Goal: Task Accomplishment & Management: Manage account settings

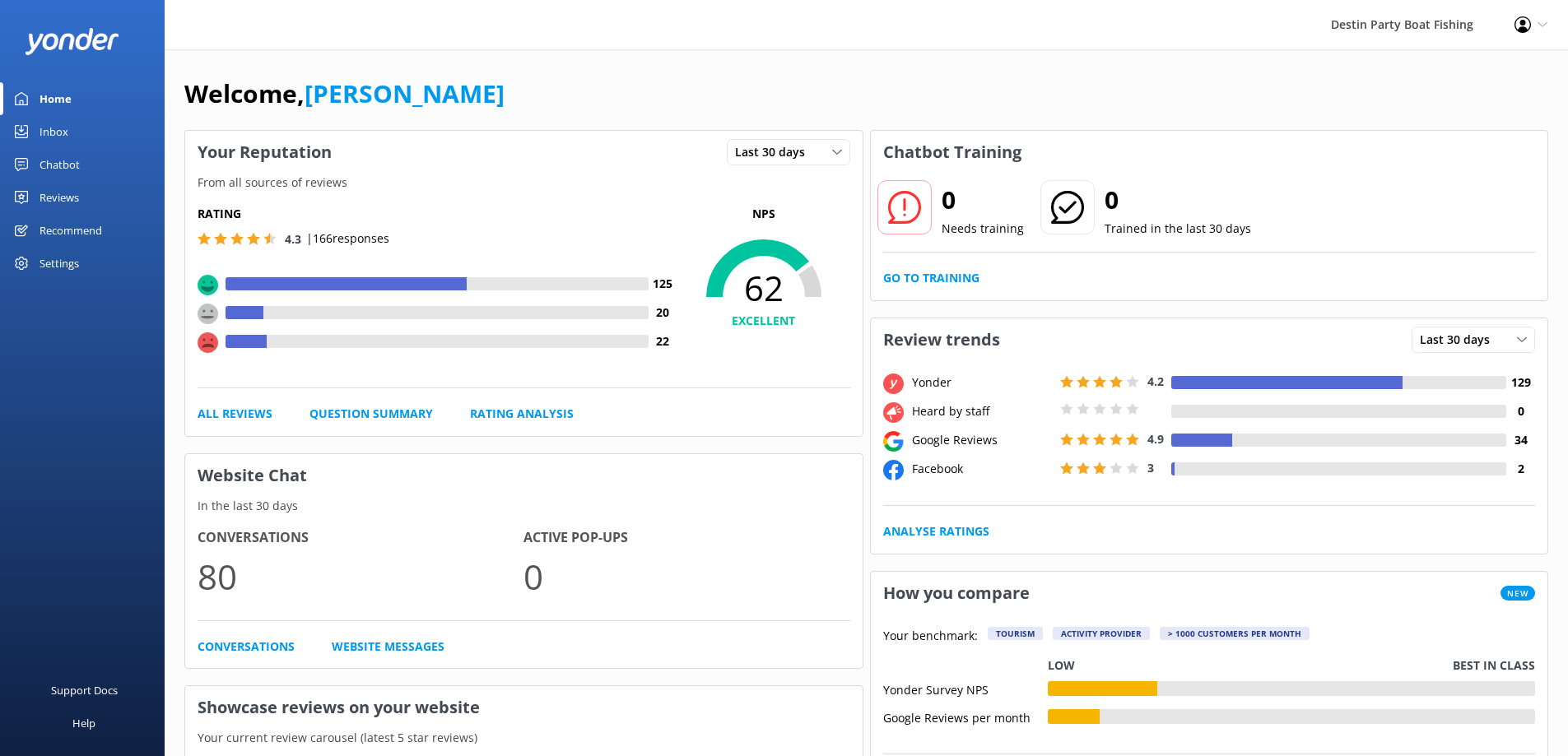
click at [50, 129] on div "Inbox" at bounding box center [54, 132] width 29 height 33
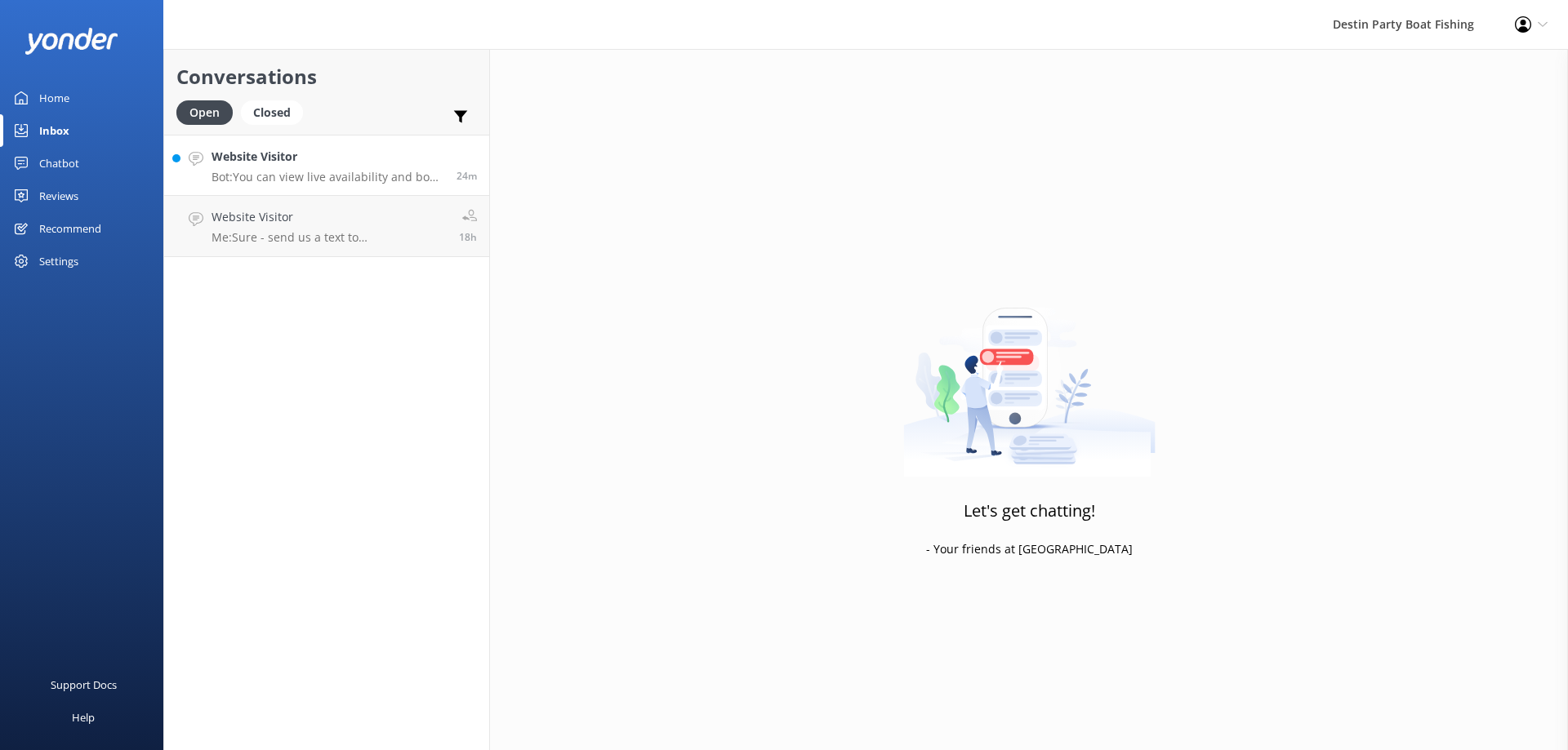
click at [259, 165] on h4 "Website Visitor" at bounding box center [328, 157] width 233 height 18
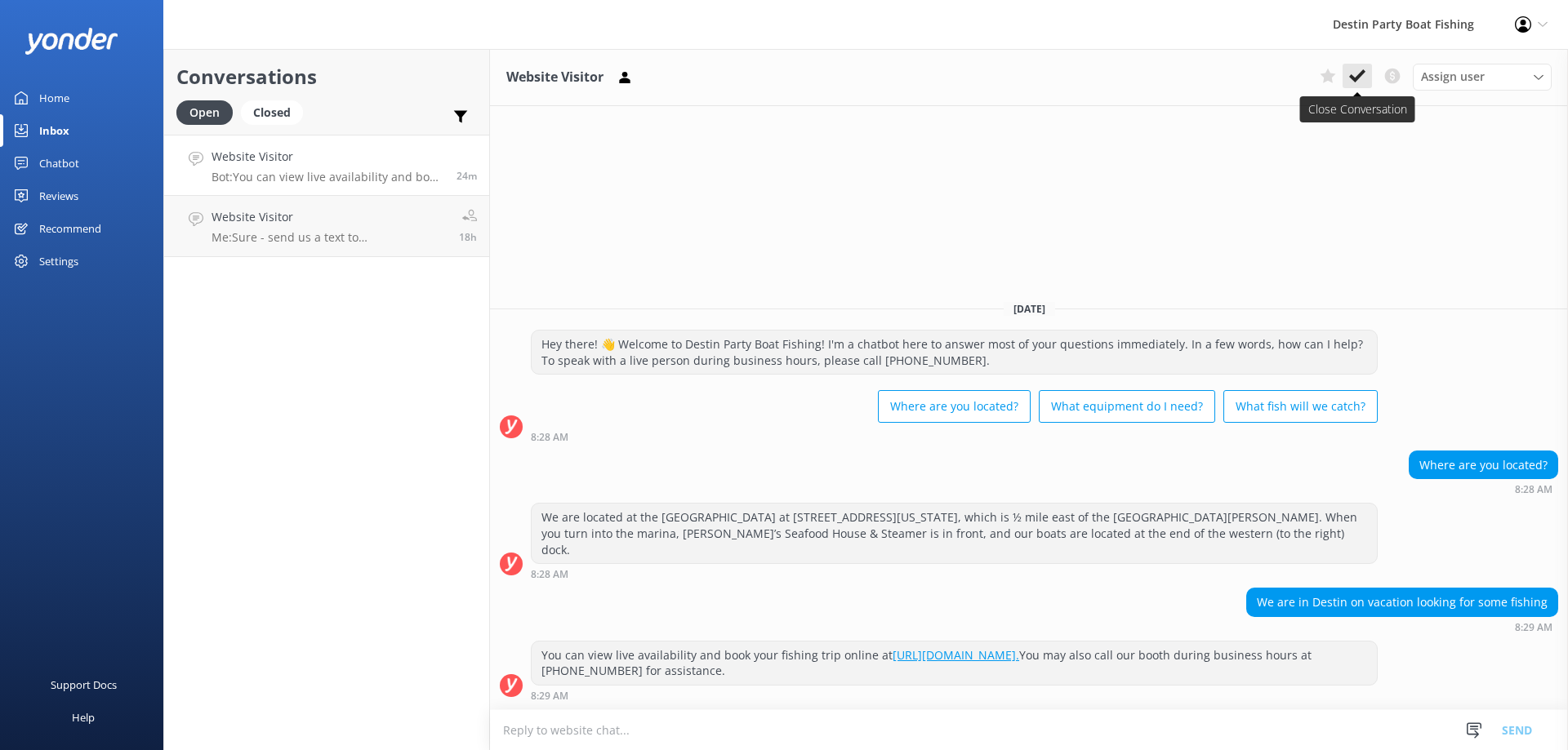
click at [1353, 71] on icon at bounding box center [1357, 75] width 16 height 16
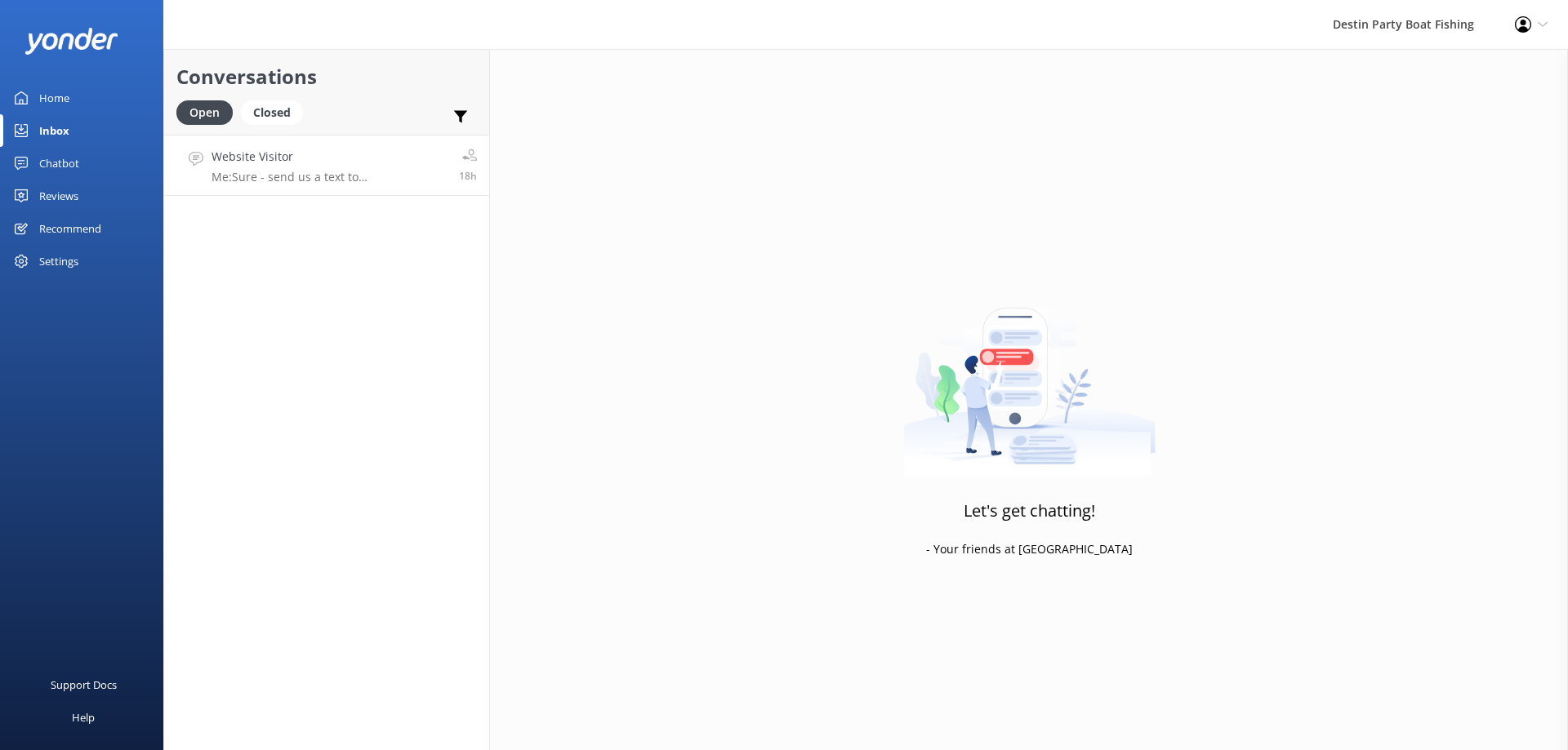
click at [294, 162] on h4 "Website Visitor" at bounding box center [329, 157] width 236 height 18
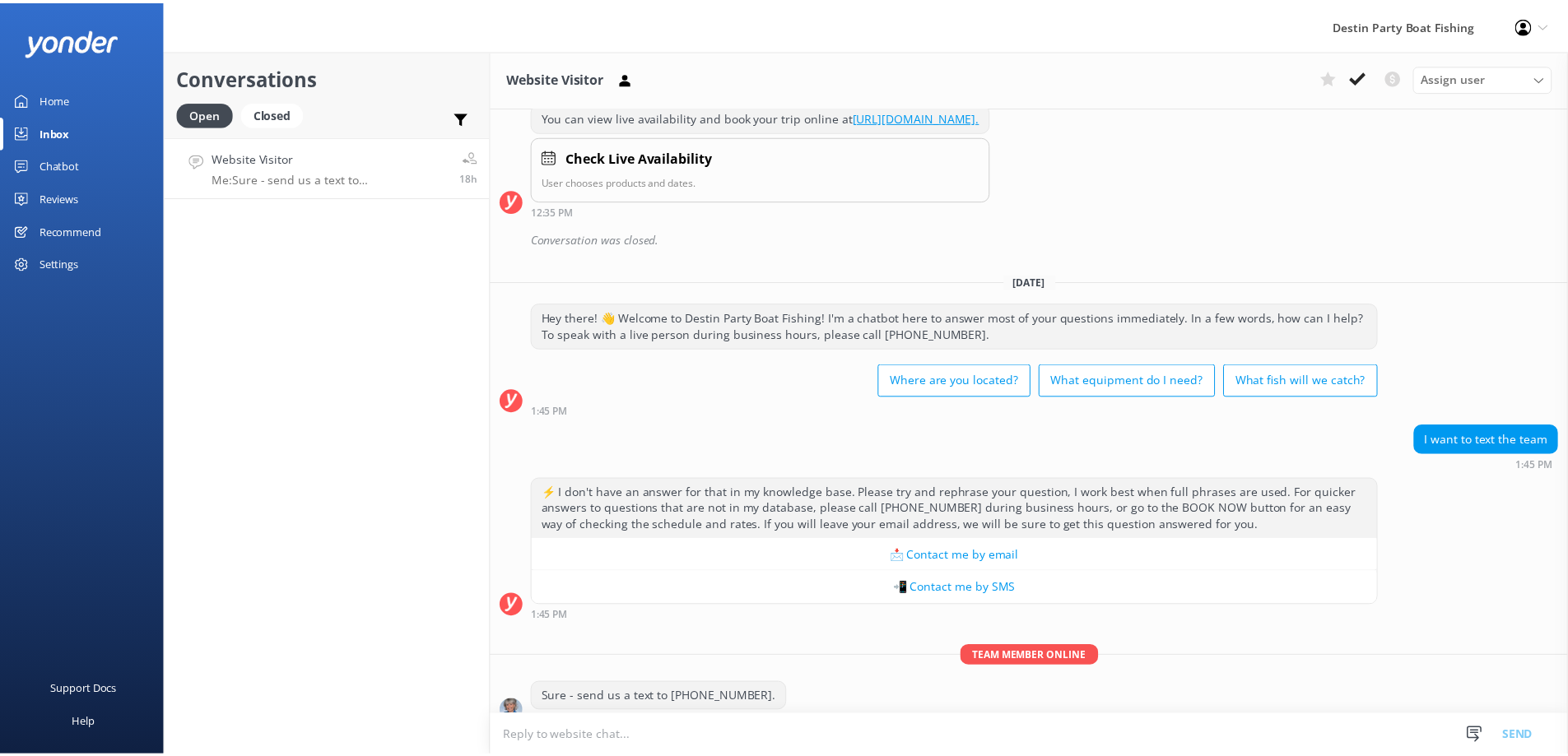
scroll to position [1597, 0]
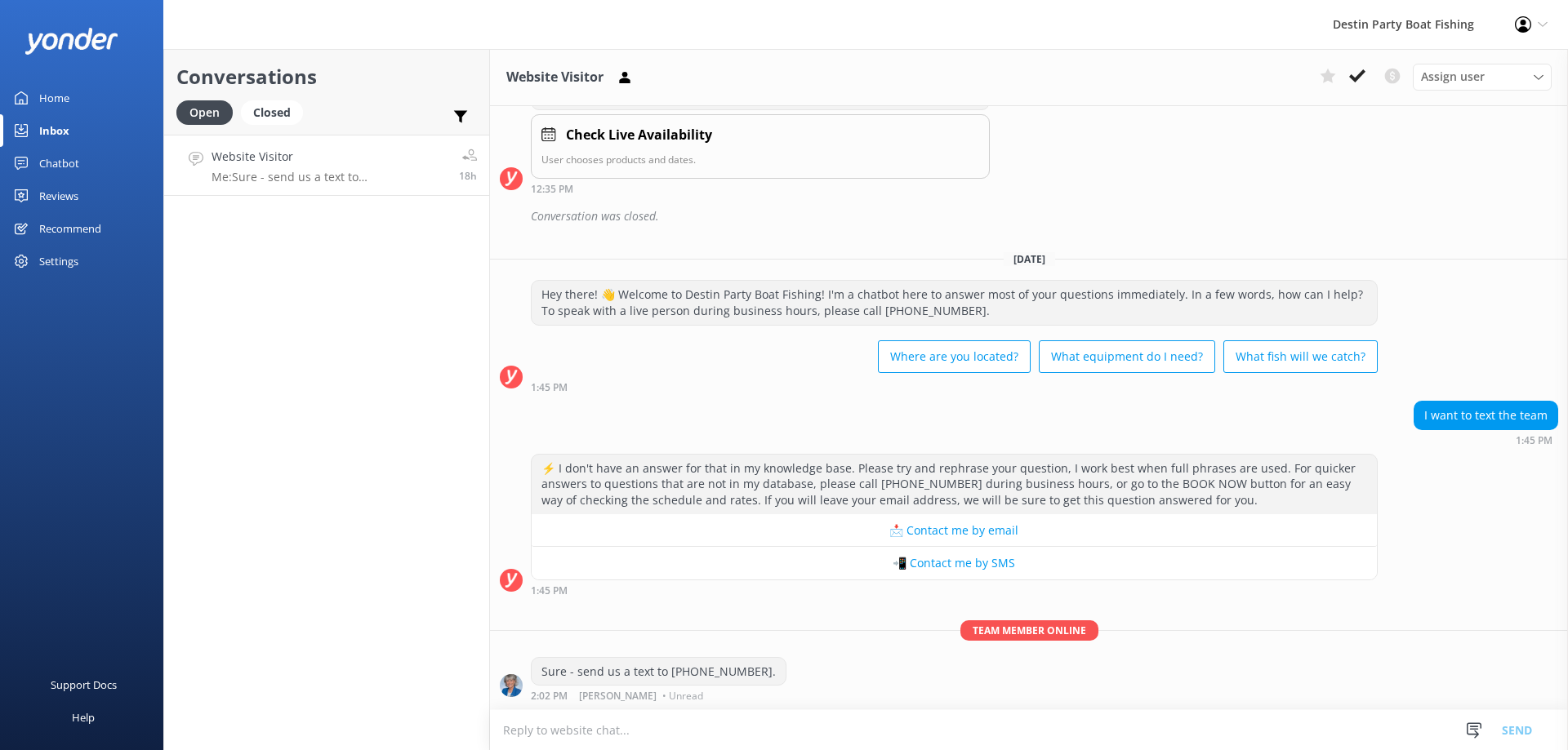
click at [1359, 89] on div "Assign user [PERSON_NAME] [PERSON_NAME] [PERSON_NAME] [PERSON_NAME] [PERSON_NAM…" at bounding box center [1433, 76] width 239 height 26
click at [1356, 83] on icon at bounding box center [1357, 75] width 16 height 16
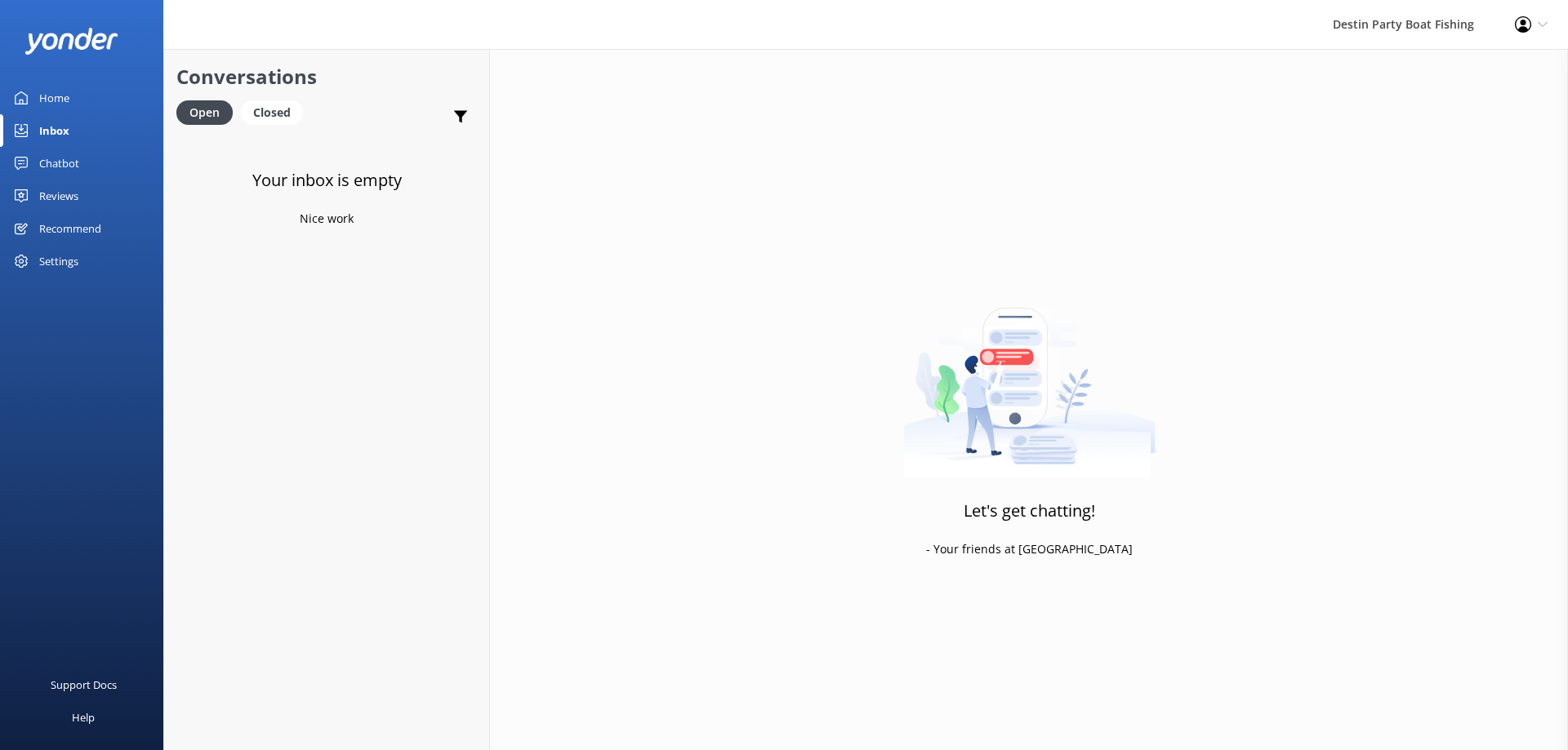
click at [51, 192] on div "Reviews" at bounding box center [59, 196] width 39 height 33
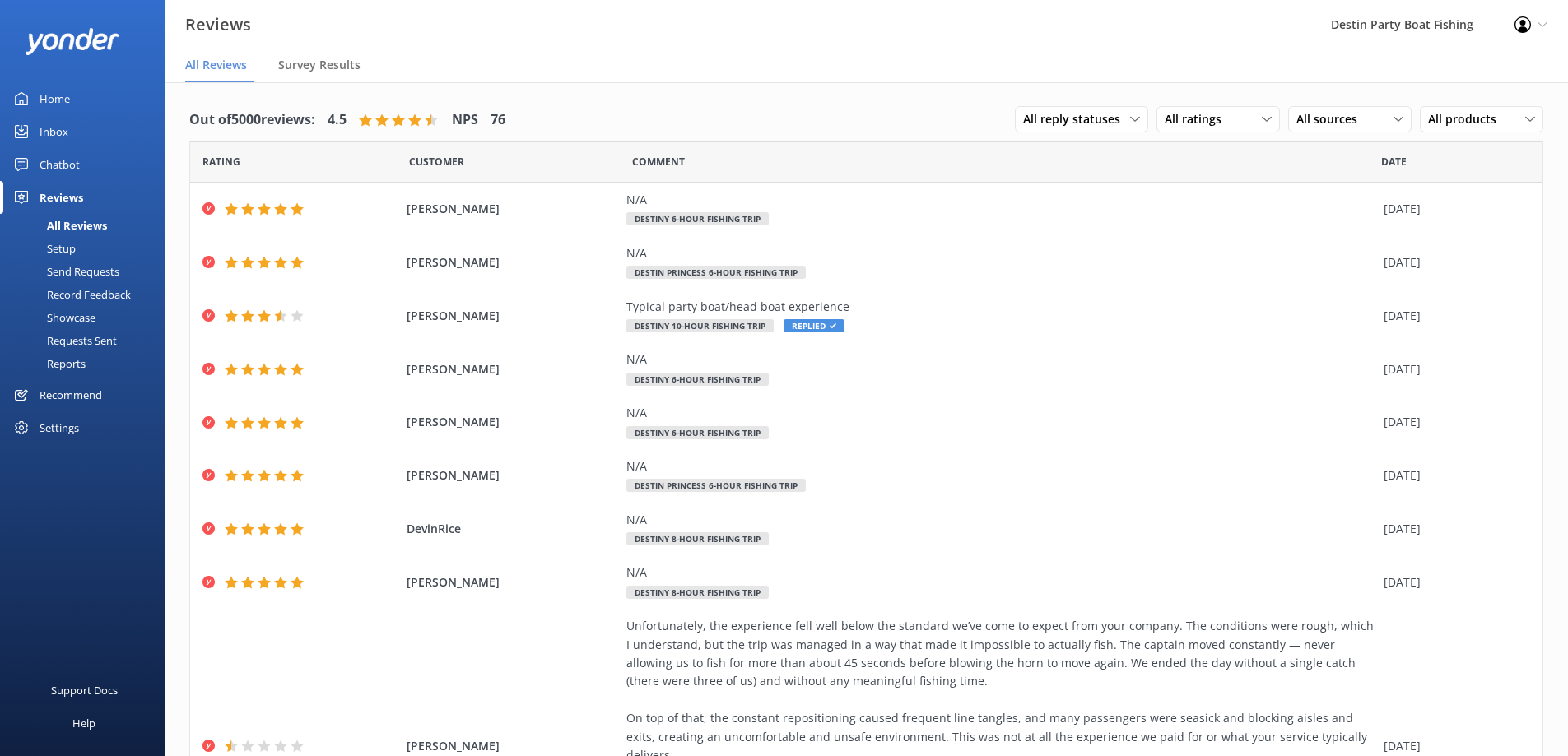
click at [54, 126] on div "Inbox" at bounding box center [54, 132] width 29 height 33
